Goal: Task Accomplishment & Management: Use online tool/utility

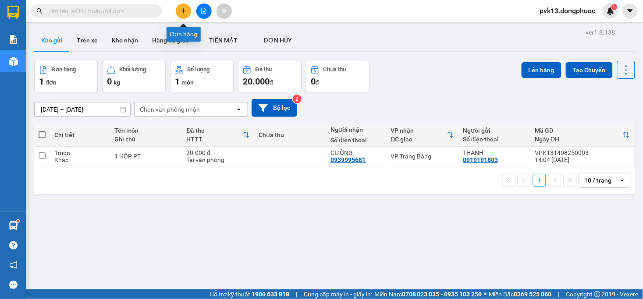
click at [178, 12] on button at bounding box center [183, 11] width 15 height 15
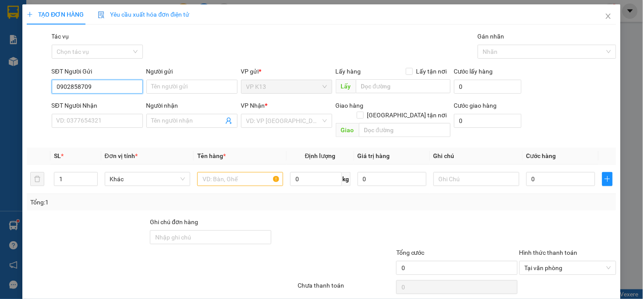
type input "0902858709"
type input "D"
type input "ĐIỀN"
click at [112, 124] on input "SĐT Người Nhận" at bounding box center [97, 121] width 91 height 14
type input "0815007222"
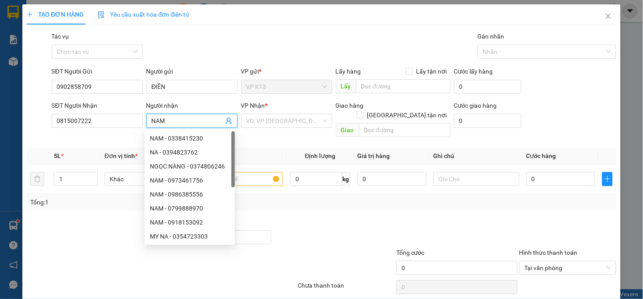
type input "NAM"
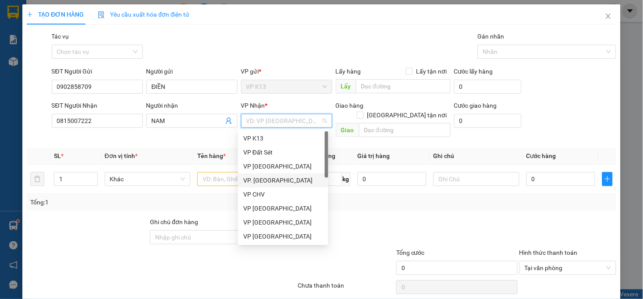
scroll to position [97, 0]
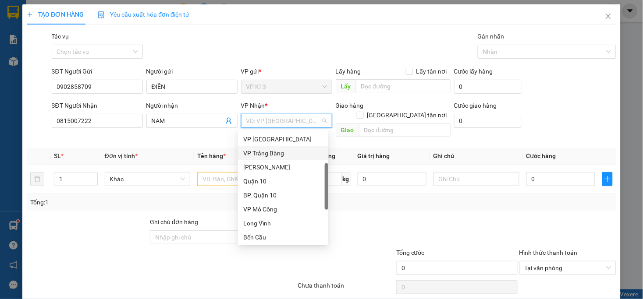
click at [266, 152] on div "VP Trảng Bàng" at bounding box center [283, 154] width 80 height 10
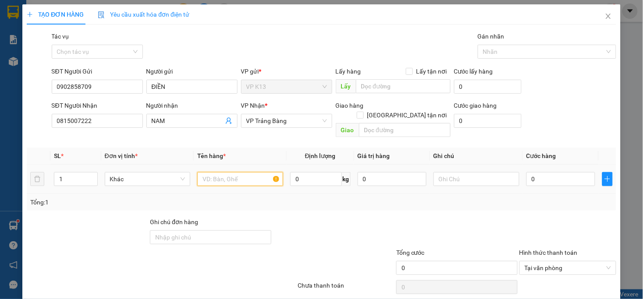
click at [222, 172] on input "text" at bounding box center [240, 179] width 86 height 14
type input "1 THUNG BÓNG ĐÈN"
click at [560, 173] on input "0" at bounding box center [560, 179] width 69 height 14
type input "4"
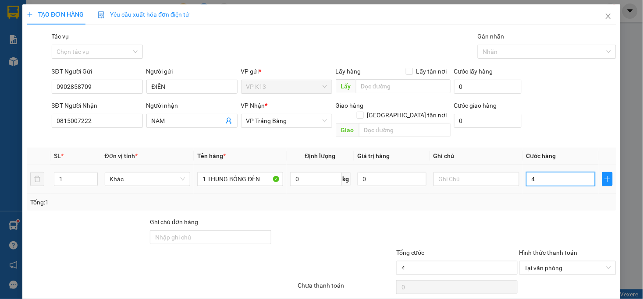
type input "45"
type input "45.000"
click at [439, 231] on div at bounding box center [456, 232] width 123 height 31
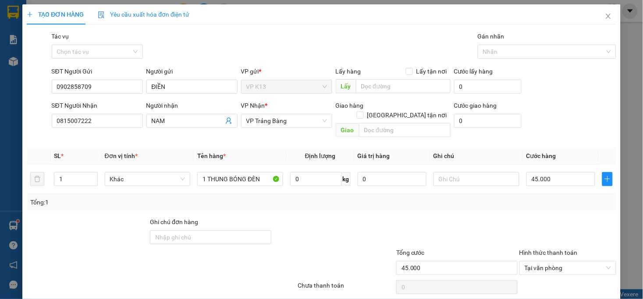
scroll to position [25, 0]
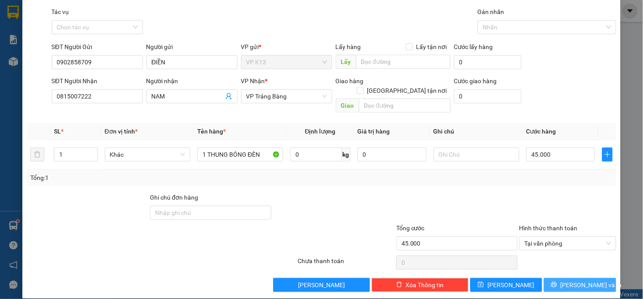
click at [567, 280] on span "[PERSON_NAME] và In" at bounding box center [590, 285] width 61 height 10
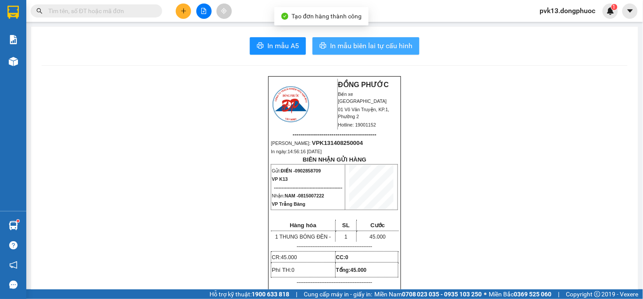
click at [336, 49] on span "In mẫu biên lai tự cấu hình" at bounding box center [371, 45] width 82 height 11
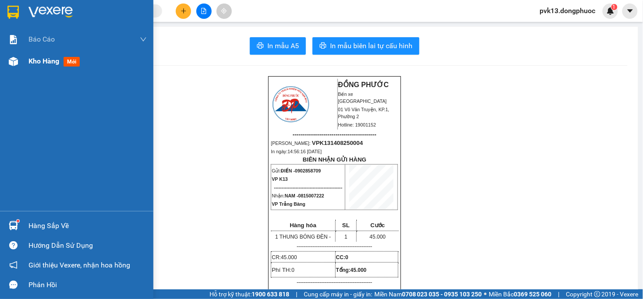
click at [17, 61] on img at bounding box center [13, 61] width 9 height 9
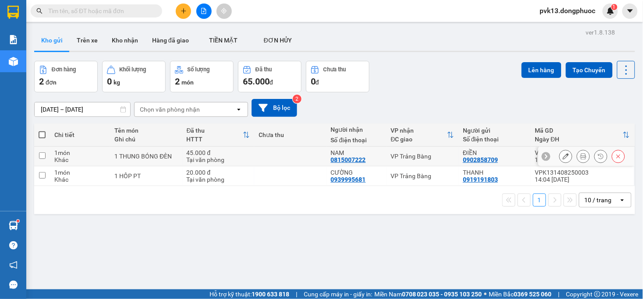
click at [254, 156] on td at bounding box center [290, 157] width 72 height 20
checkbox input "true"
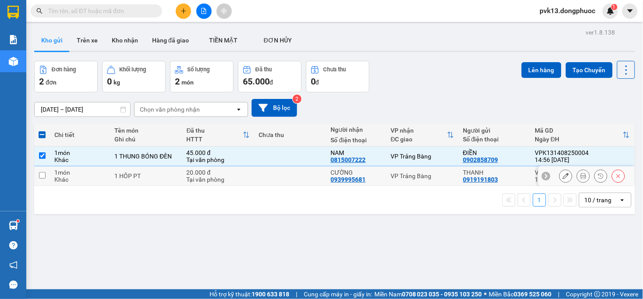
click at [257, 170] on td at bounding box center [290, 177] width 72 height 20
checkbox input "true"
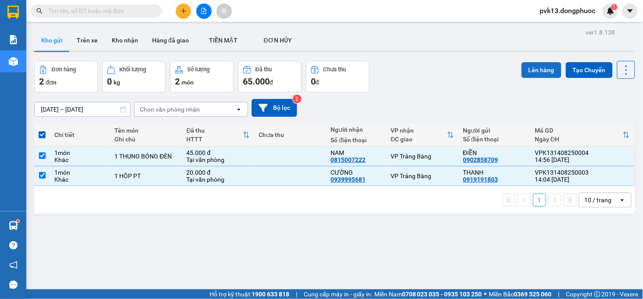
click at [541, 66] on button "Lên hàng" at bounding box center [541, 70] width 40 height 16
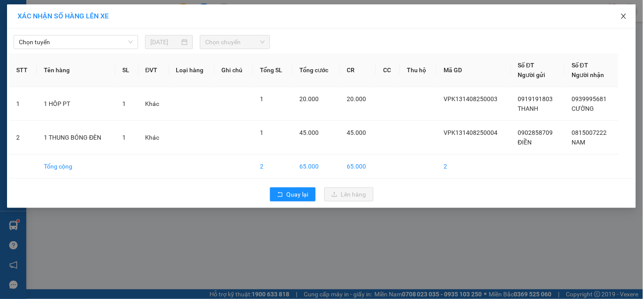
click at [618, 16] on span "Close" at bounding box center [623, 16] width 25 height 25
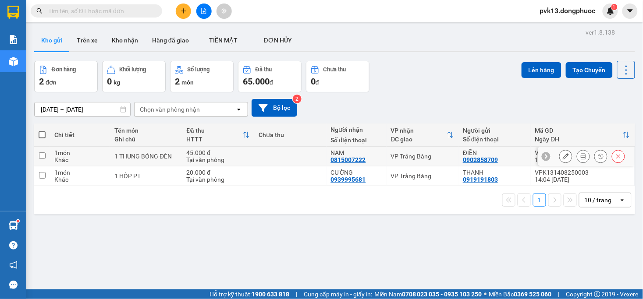
click at [306, 156] on td at bounding box center [290, 157] width 72 height 20
checkbox input "true"
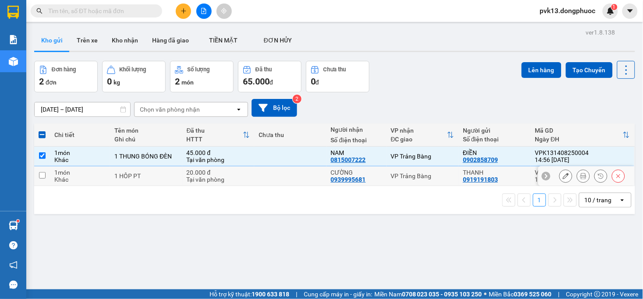
click at [301, 168] on td at bounding box center [290, 177] width 72 height 20
checkbox input "true"
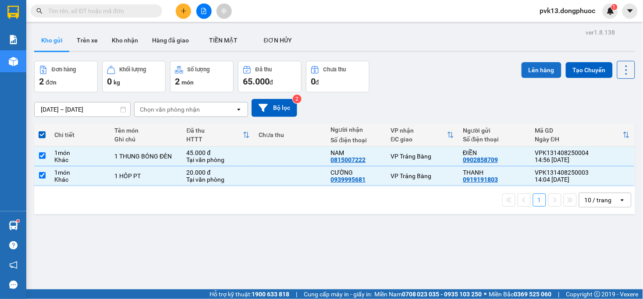
click at [525, 71] on button "Lên hàng" at bounding box center [541, 70] width 40 height 16
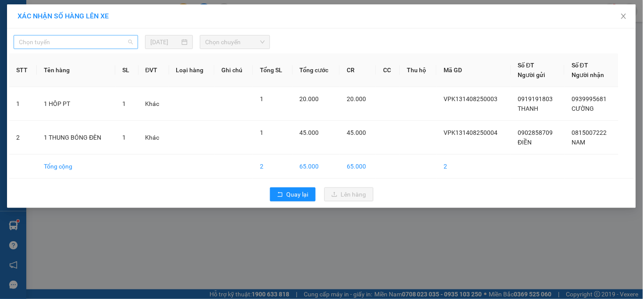
click at [96, 43] on span "Chọn tuyến" at bounding box center [76, 41] width 114 height 13
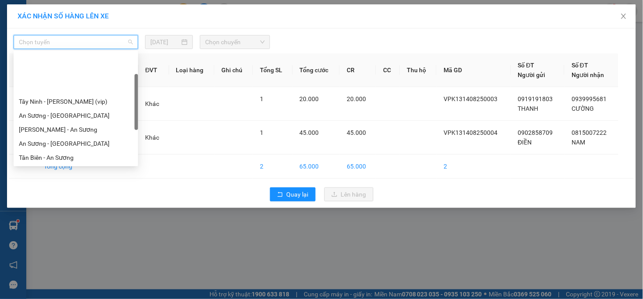
scroll to position [97, 0]
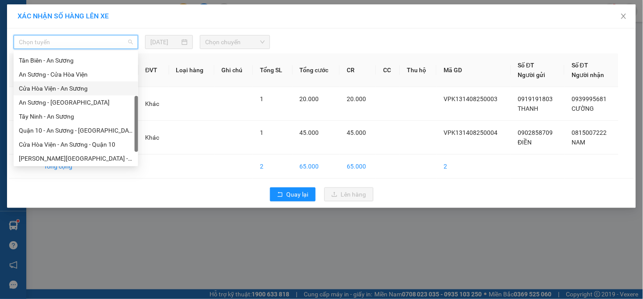
click at [51, 90] on div "Cửa Hòa Viện - An Sương" at bounding box center [76, 89] width 114 height 10
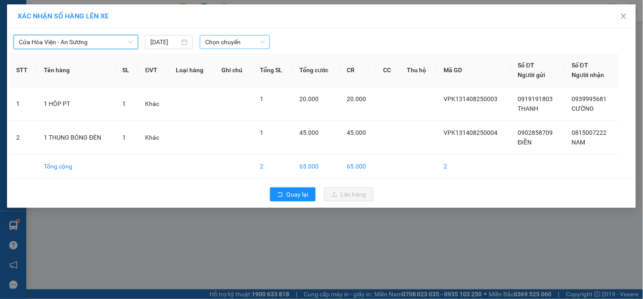
click at [218, 41] on span "Chọn chuyến" at bounding box center [234, 41] width 59 height 13
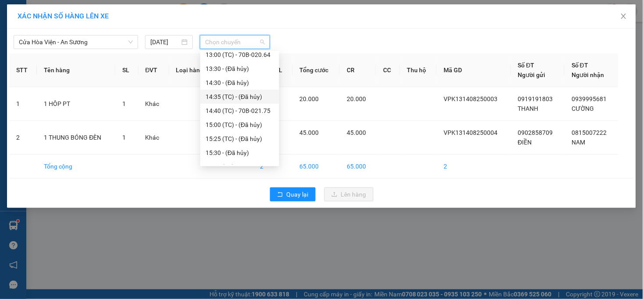
scroll to position [294, 0]
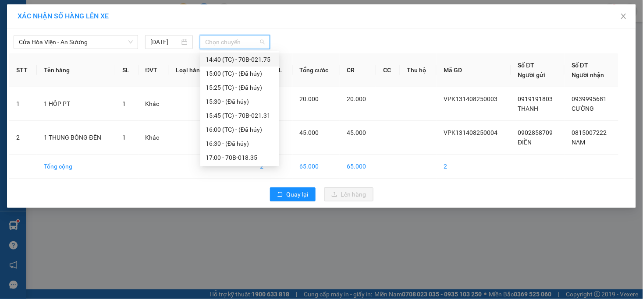
click at [252, 58] on div "14:40 (TC) - 70B-021.75" at bounding box center [240, 60] width 68 height 10
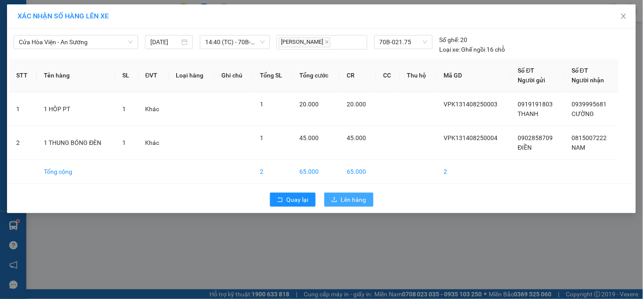
click at [358, 202] on span "Lên hàng" at bounding box center [353, 200] width 25 height 10
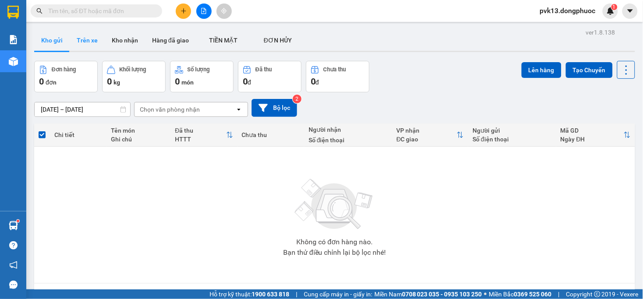
click at [82, 44] on button "Trên xe" at bounding box center [87, 40] width 35 height 21
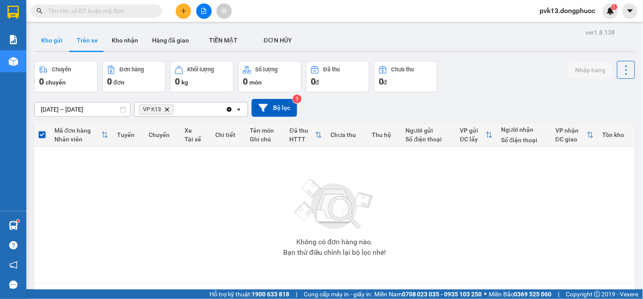
click at [56, 44] on button "Kho gửi" at bounding box center [51, 40] width 35 height 21
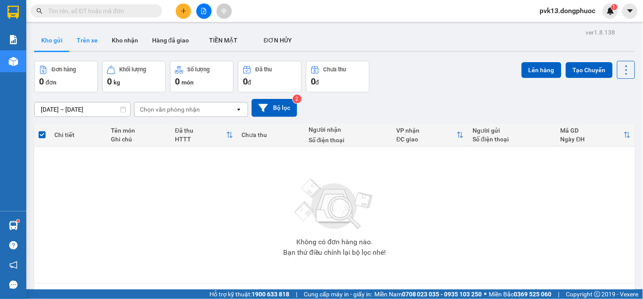
click at [92, 35] on button "Trên xe" at bounding box center [87, 40] width 35 height 21
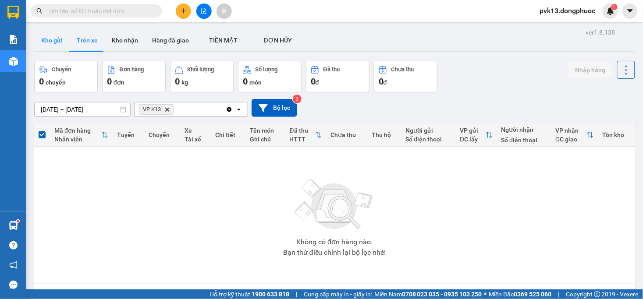
click at [66, 41] on button "Kho gửi" at bounding box center [51, 40] width 35 height 21
